Goal: Information Seeking & Learning: Learn about a topic

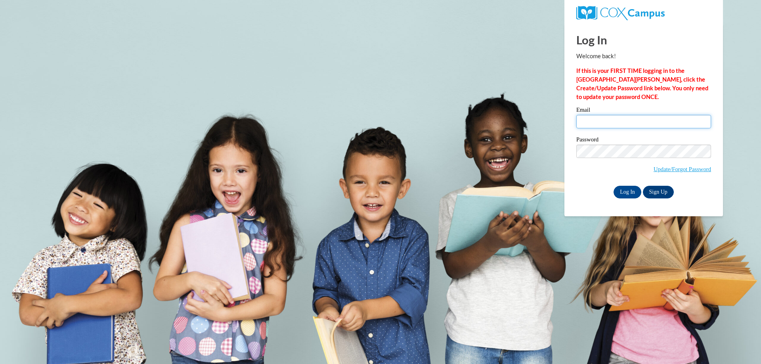
click at [627, 118] on input "Email" at bounding box center [643, 121] width 135 height 13
type input "makenzie.wismer@emoryhealthcare.org"
click at [613, 186] on input "Log In" at bounding box center [627, 192] width 28 height 13
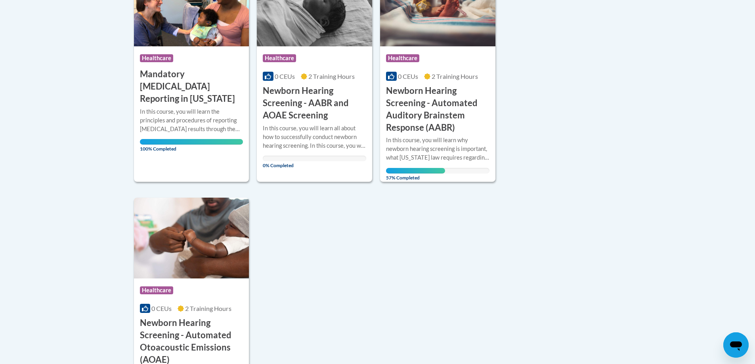
scroll to position [198, 0]
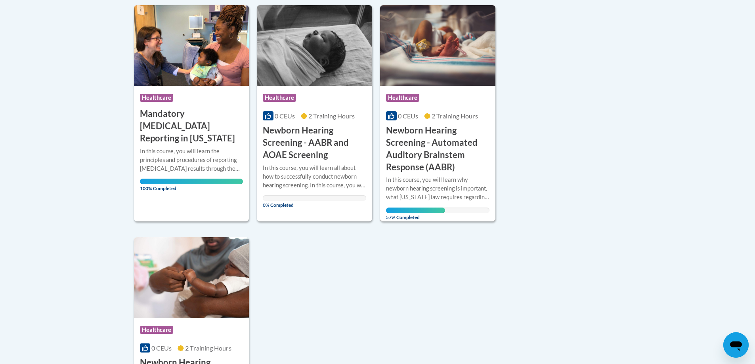
click at [436, 156] on h3 "Newborn Hearing Screening - Automated Auditory Brainstem Response (AABR)" at bounding box center [437, 148] width 103 height 49
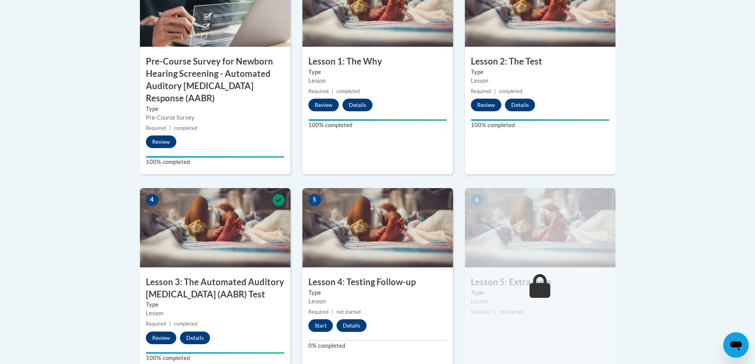
scroll to position [357, 0]
